Goal: Task Accomplishment & Management: Manage account settings

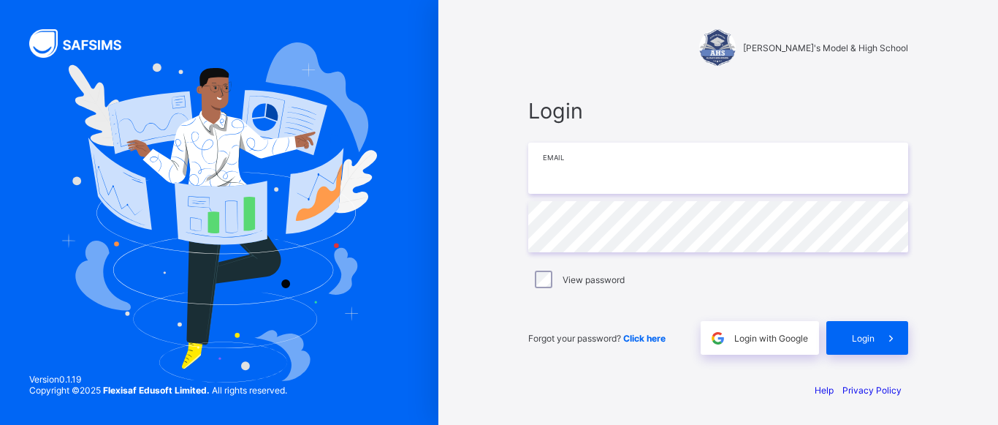
click at [638, 191] on input "email" at bounding box center [718, 167] width 380 height 51
type input "**********"
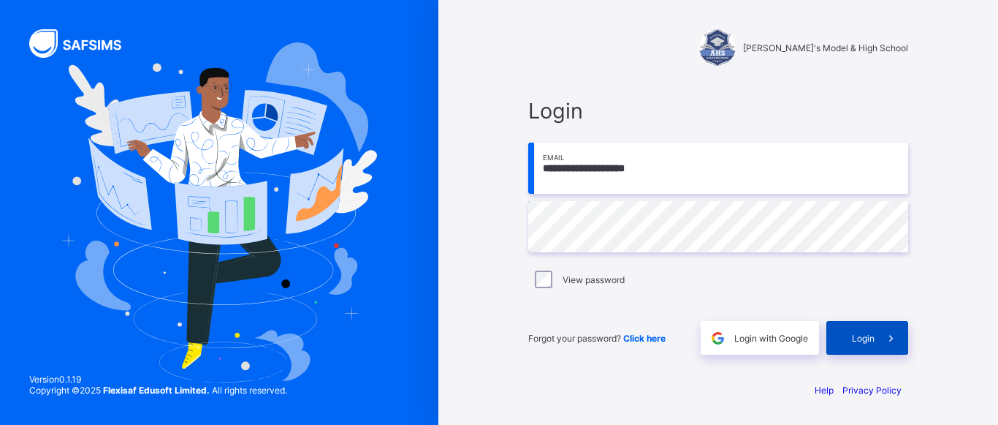
click at [859, 340] on span "Login" at bounding box center [863, 337] width 23 height 11
